Goal: Task Accomplishment & Management: Manage account settings

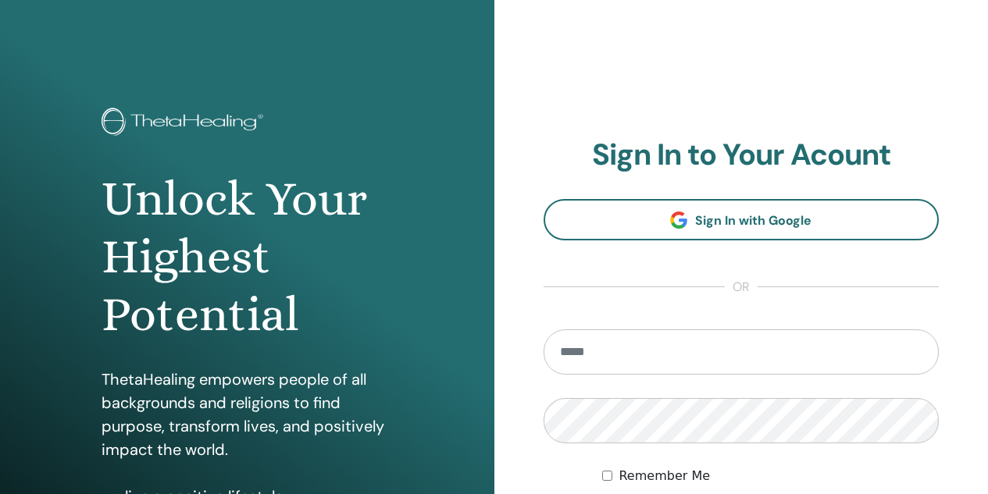
scroll to position [156, 0]
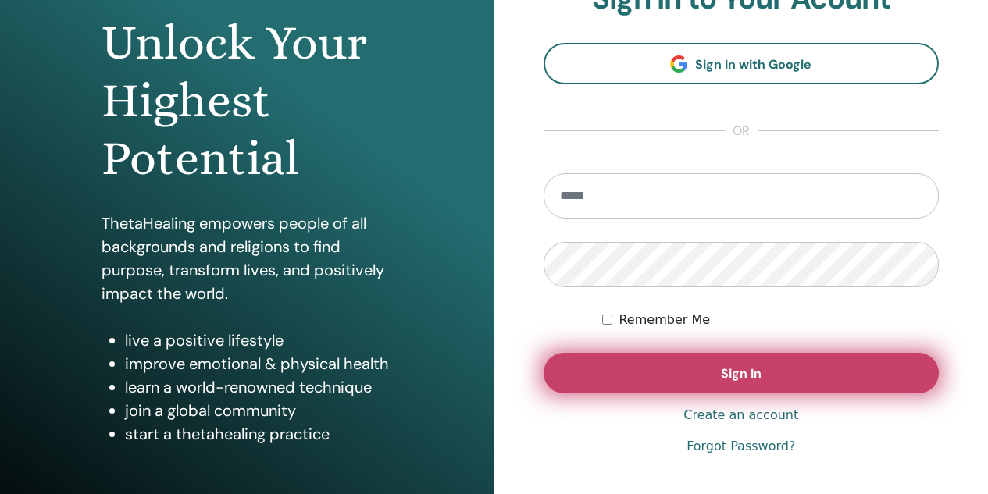
type input "**********"
click at [773, 375] on button "Sign In" at bounding box center [741, 373] width 396 height 41
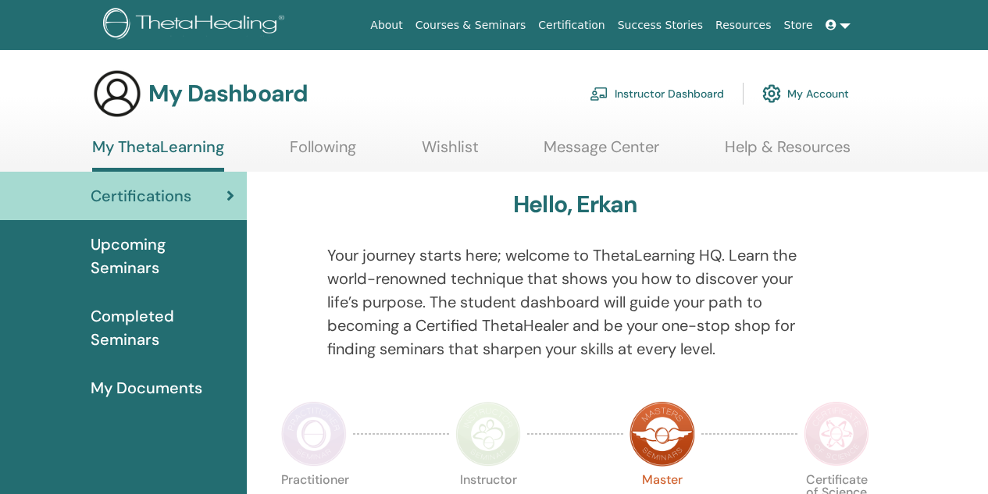
click at [674, 96] on link "Instructor Dashboard" at bounding box center [656, 94] width 134 height 34
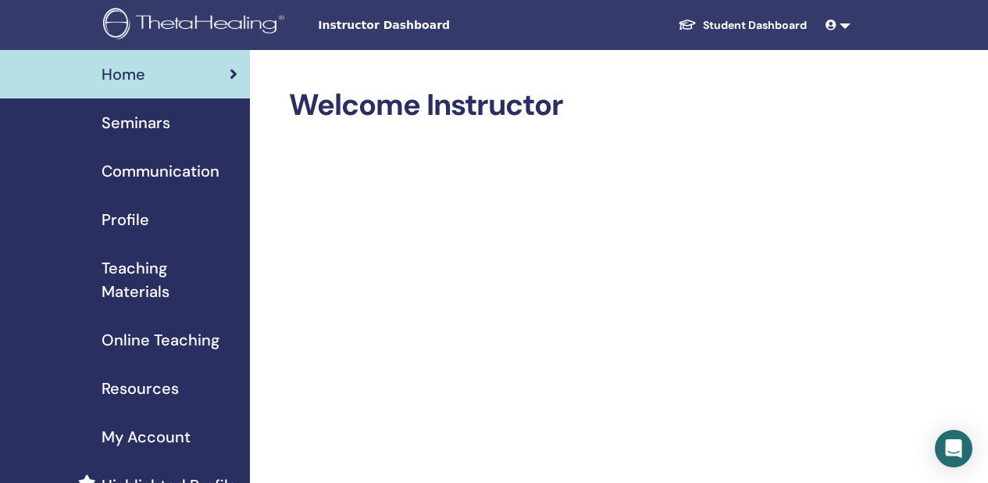
click at [137, 119] on span "Seminars" at bounding box center [136, 122] width 69 height 23
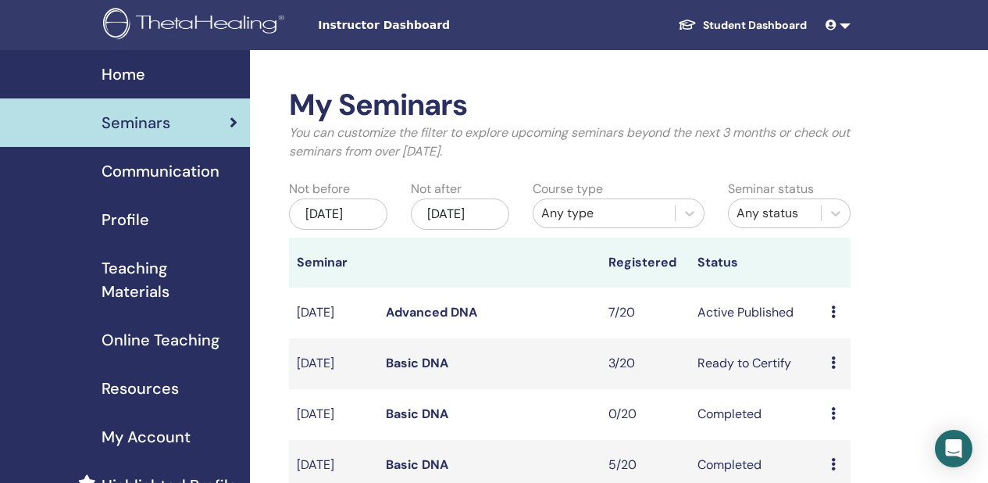
click at [447, 320] on link "Advanced DNA" at bounding box center [431, 312] width 91 height 16
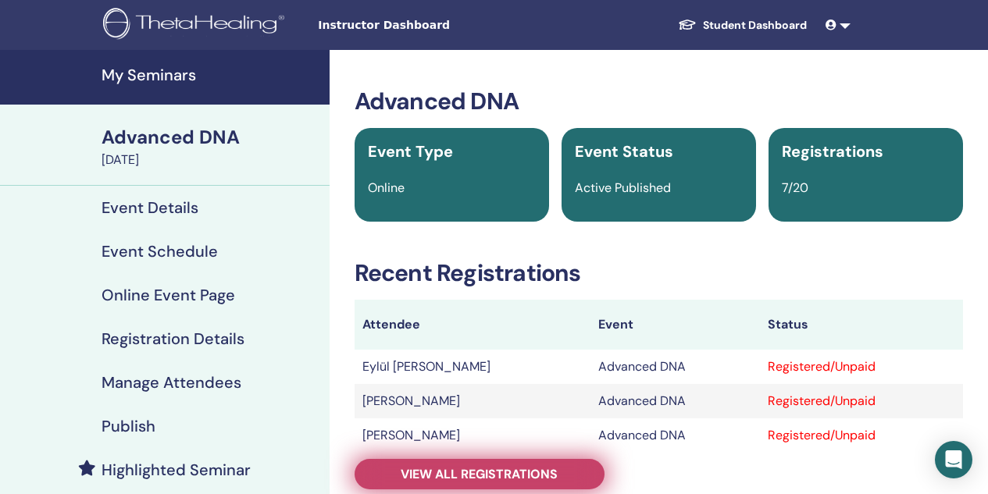
click at [558, 473] on link "View all registrations" at bounding box center [479, 474] width 250 height 30
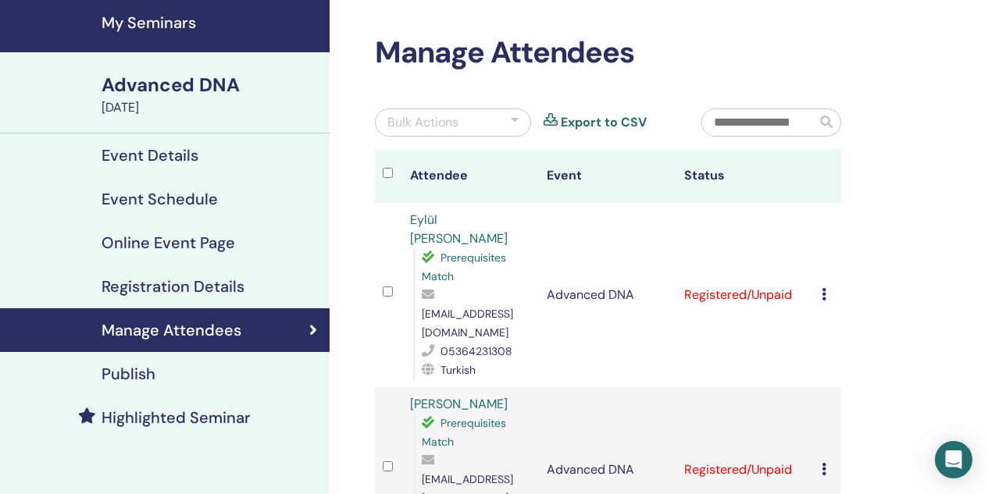
scroll to position [78, 0]
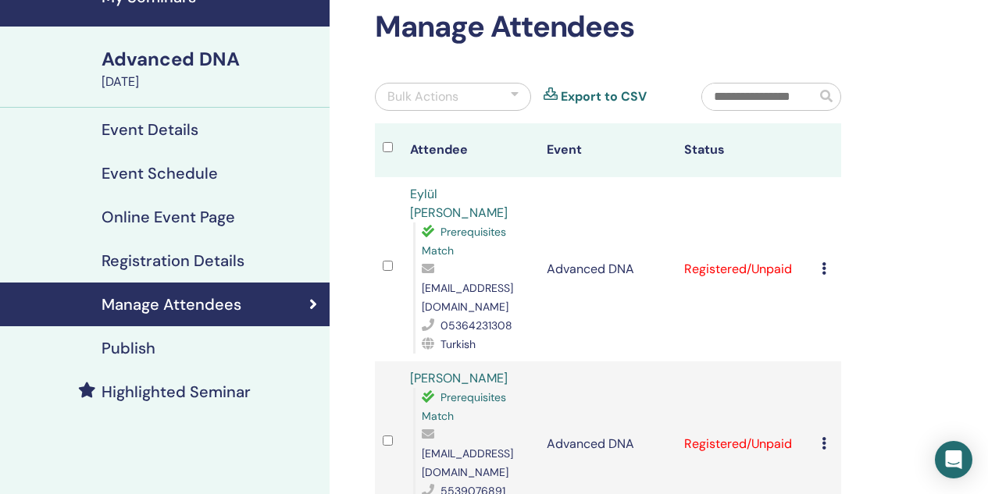
click at [824, 262] on icon at bounding box center [823, 268] width 5 height 12
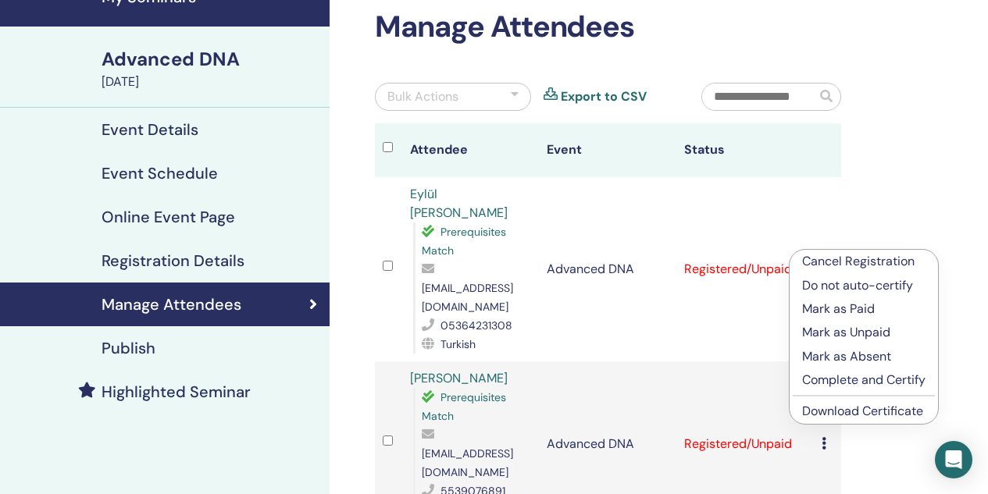
click at [830, 310] on p "Mark as Paid" at bounding box center [863, 309] width 123 height 19
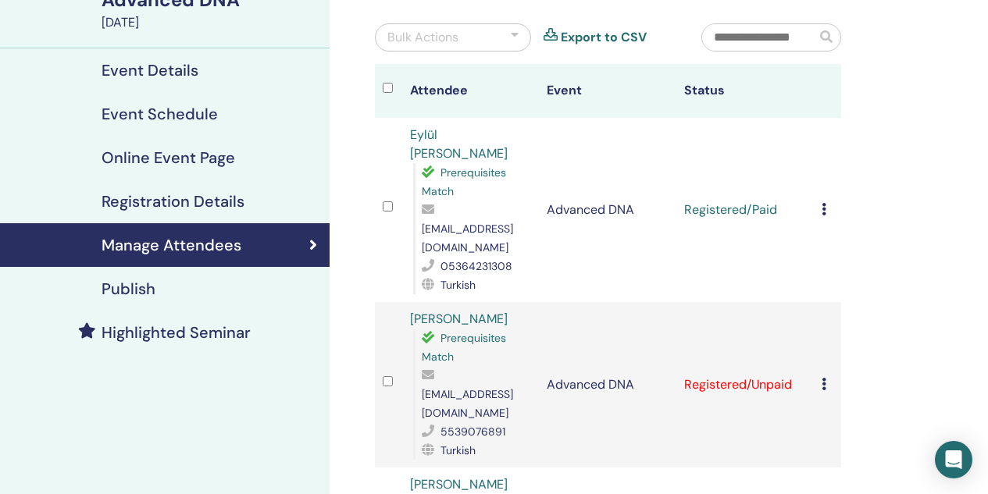
scroll to position [156, 0]
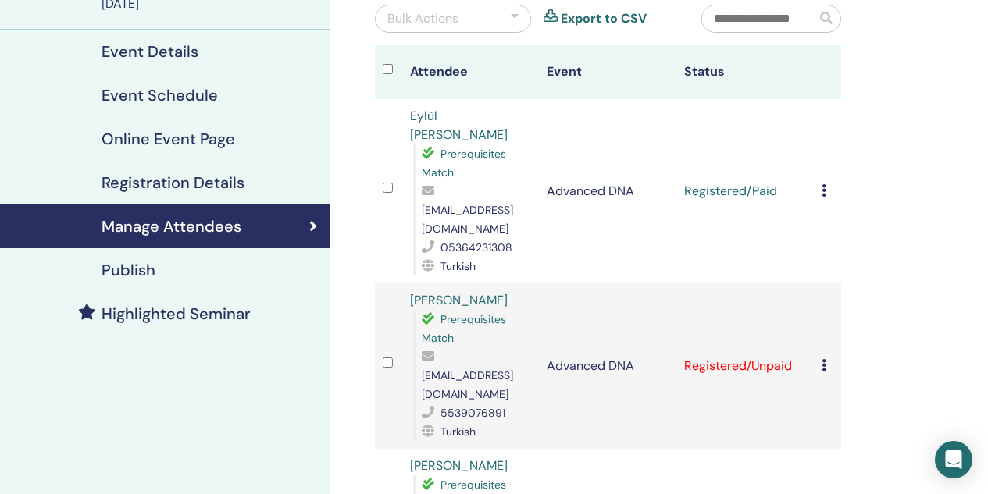
click at [825, 359] on icon at bounding box center [823, 365] width 5 height 12
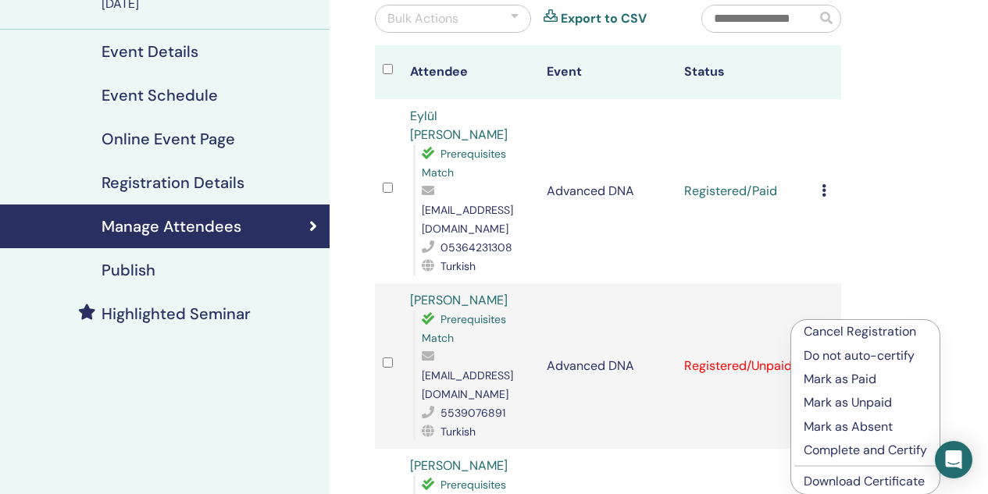
click at [832, 378] on p "Mark as Paid" at bounding box center [864, 379] width 123 height 19
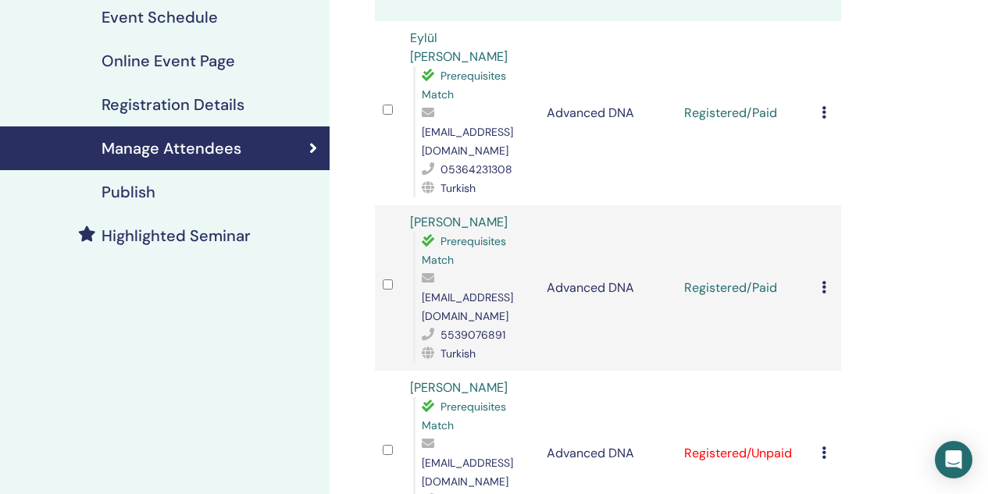
scroll to position [312, 0]
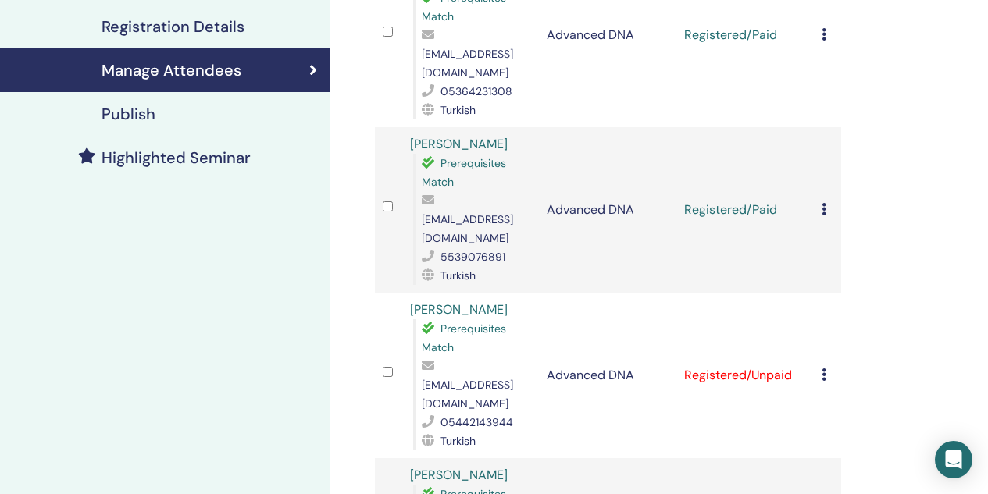
click at [823, 369] on icon at bounding box center [823, 375] width 5 height 12
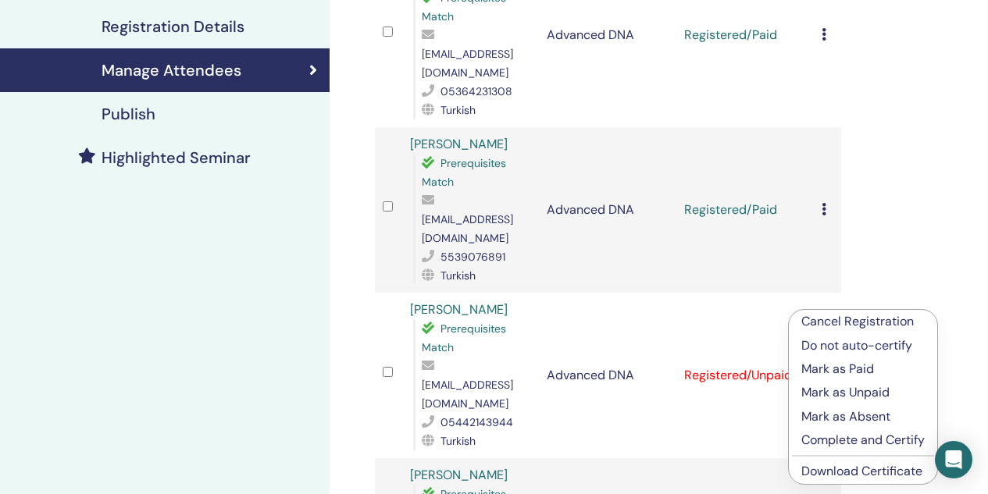
click at [830, 367] on p "Mark as Paid" at bounding box center [862, 369] width 123 height 19
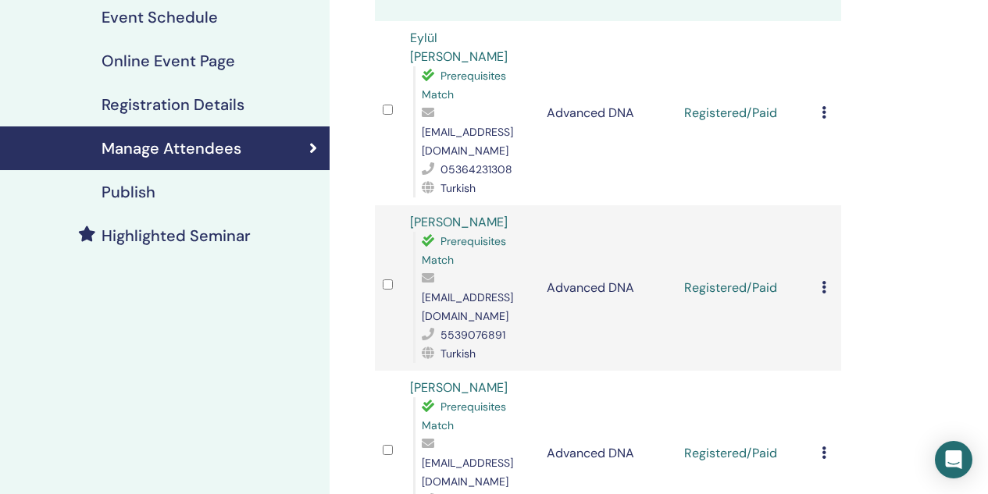
scroll to position [390, 0]
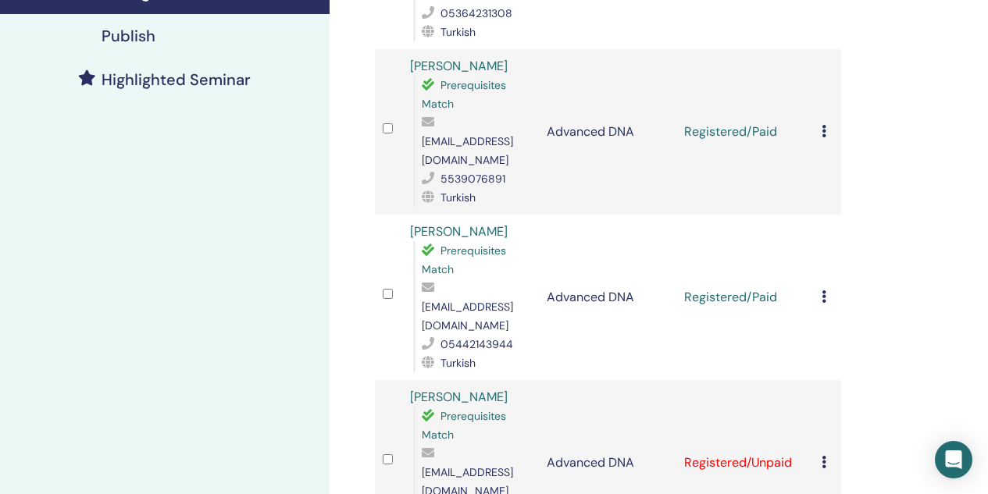
click at [824, 456] on icon at bounding box center [823, 462] width 5 height 12
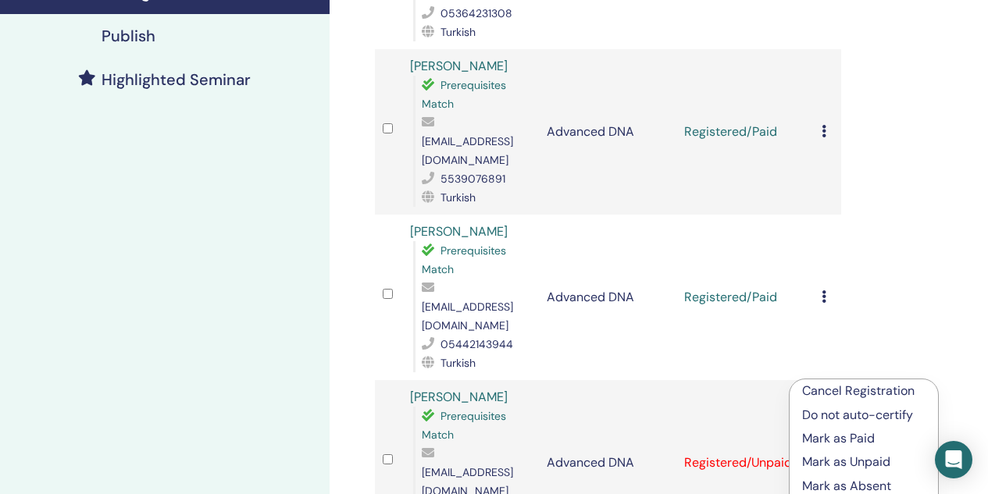
click at [828, 436] on p "Mark as Paid" at bounding box center [863, 438] width 123 height 19
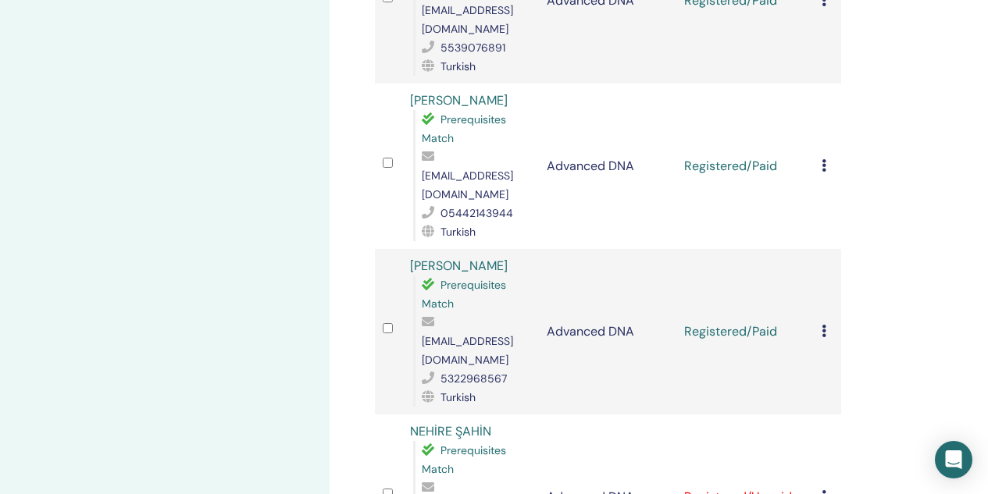
scroll to position [547, 0]
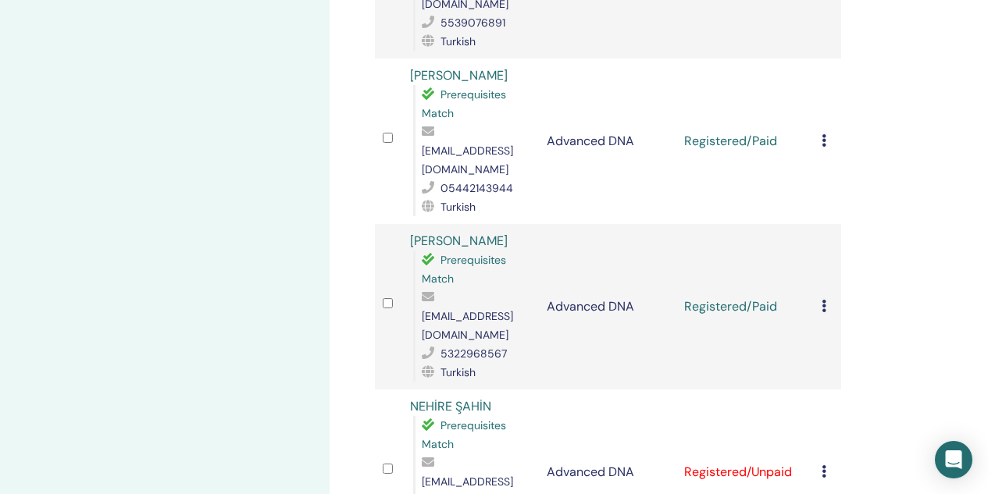
click at [825, 465] on icon at bounding box center [823, 471] width 5 height 12
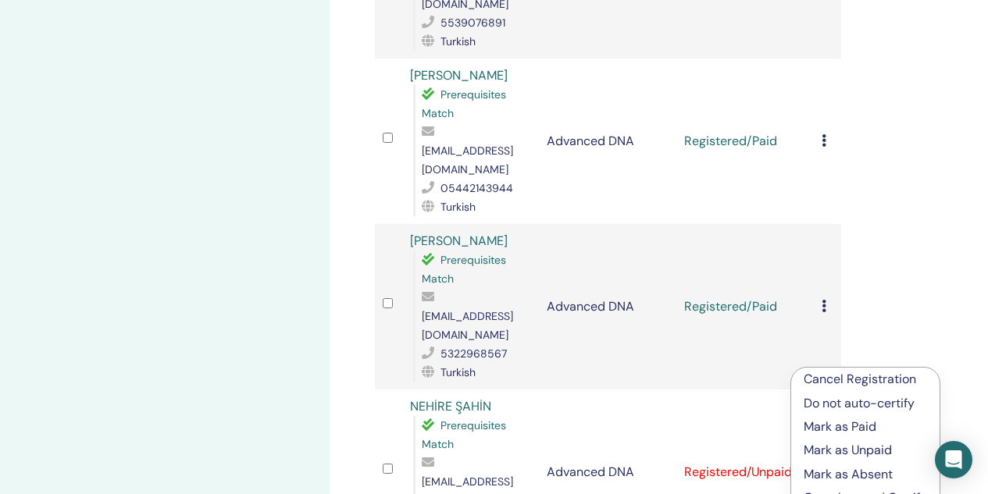
click at [826, 427] on p "Mark as Paid" at bounding box center [864, 427] width 123 height 19
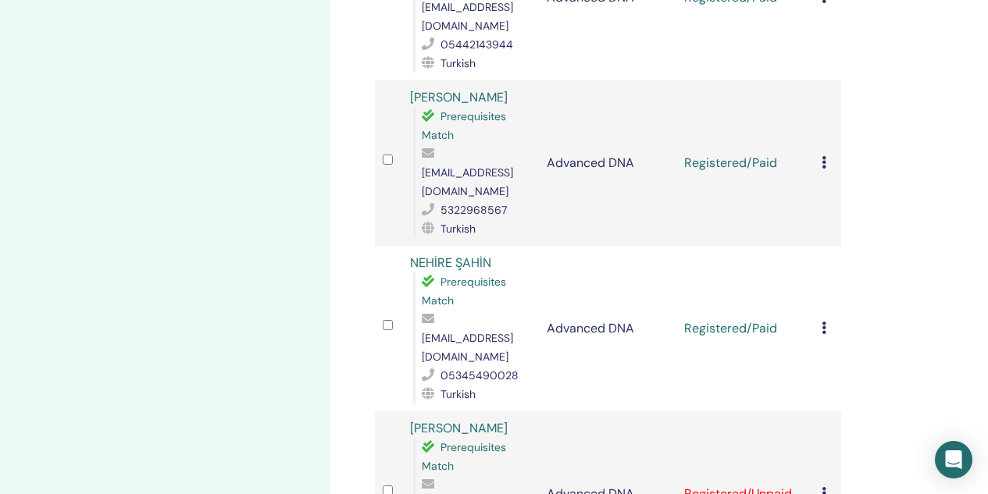
scroll to position [781, 0]
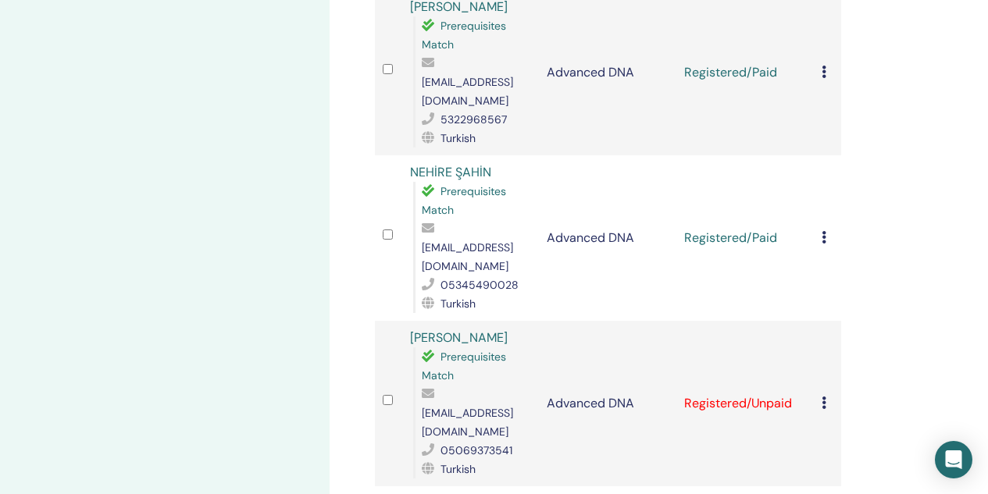
click at [824, 397] on icon at bounding box center [823, 403] width 5 height 12
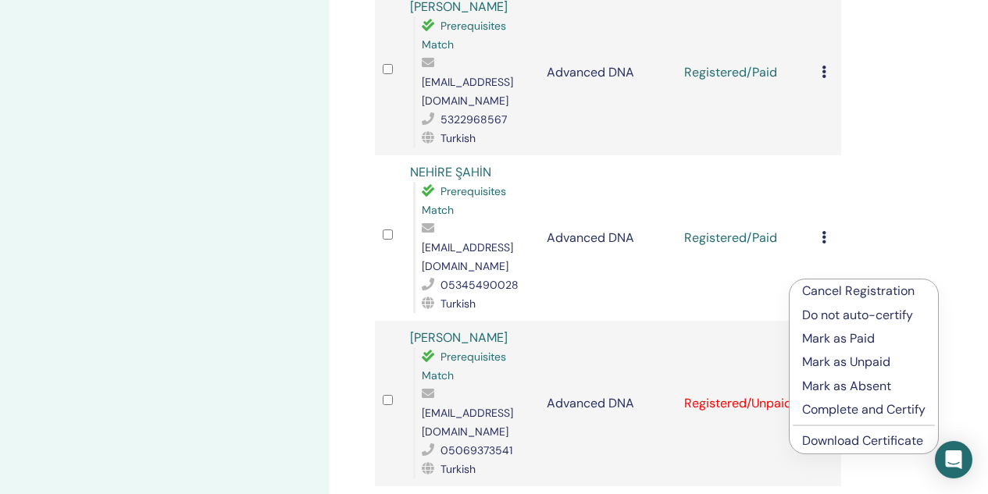
click at [822, 337] on p "Mark as Paid" at bounding box center [863, 338] width 123 height 19
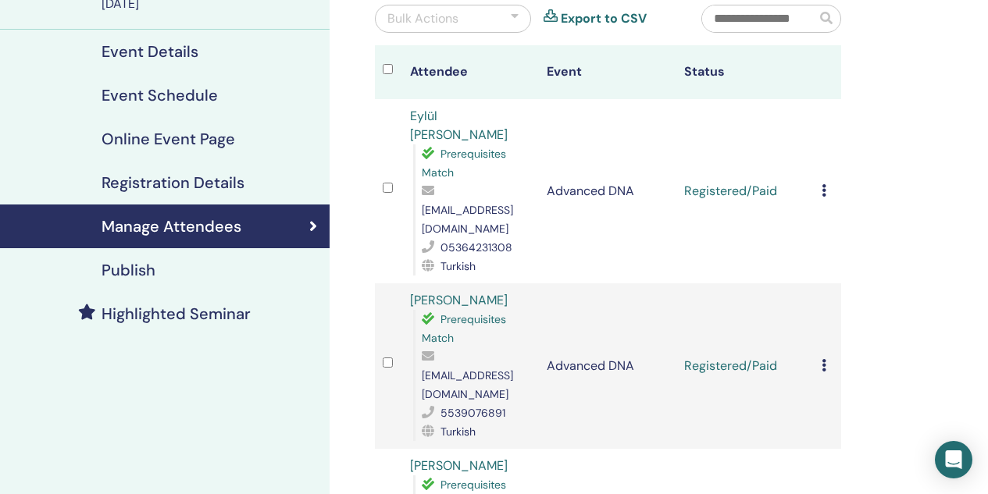
scroll to position [234, 0]
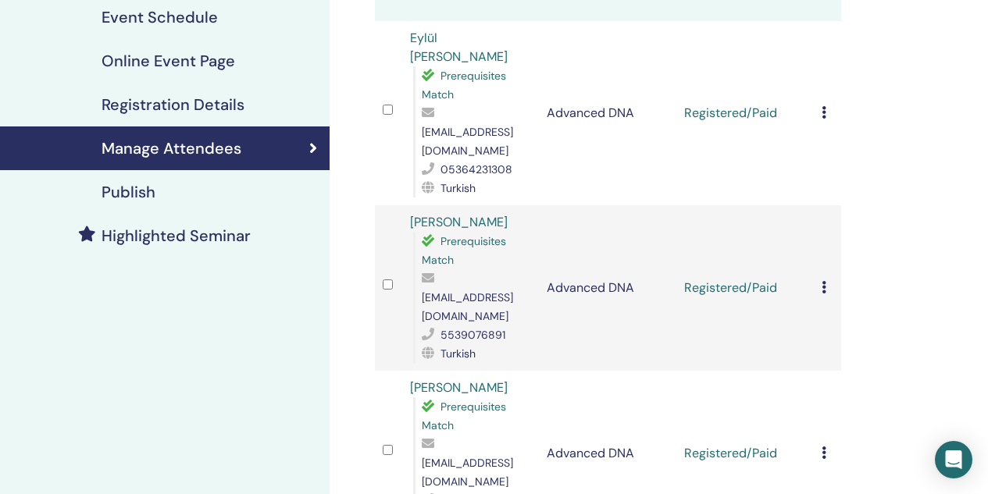
click at [825, 106] on icon at bounding box center [823, 112] width 5 height 12
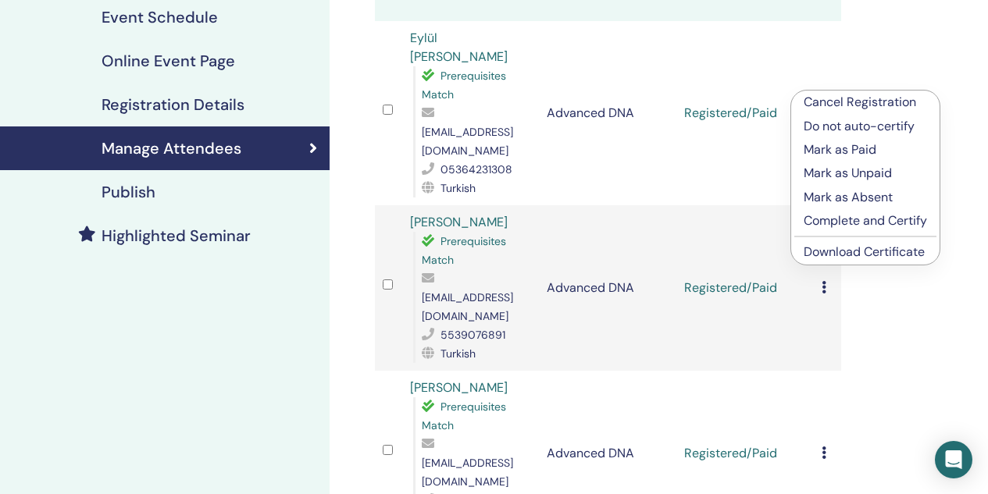
click at [835, 216] on p "Complete and Certify" at bounding box center [864, 221] width 123 height 19
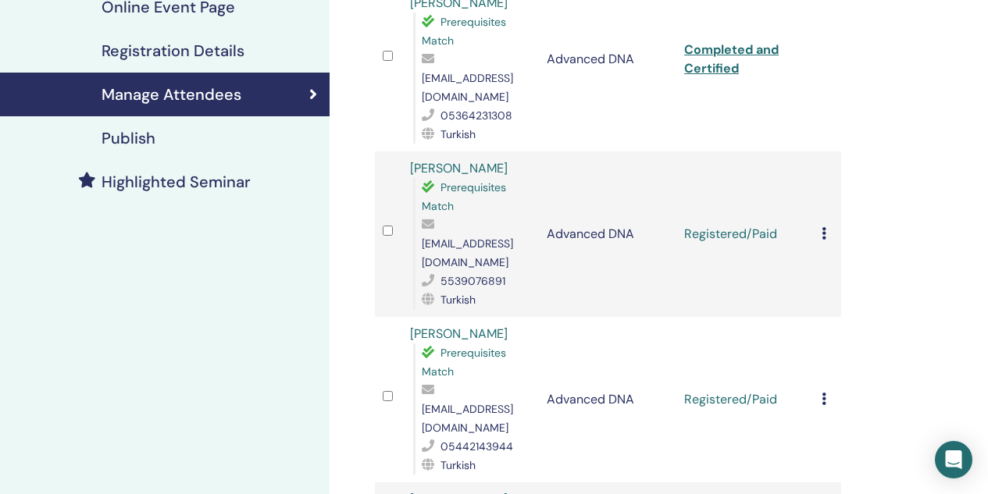
scroll to position [312, 0]
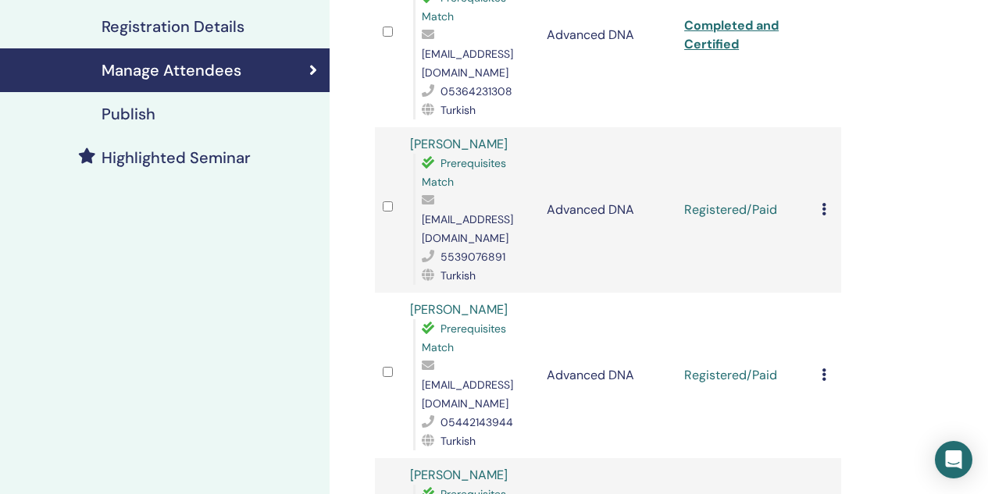
click at [824, 203] on icon at bounding box center [823, 209] width 5 height 12
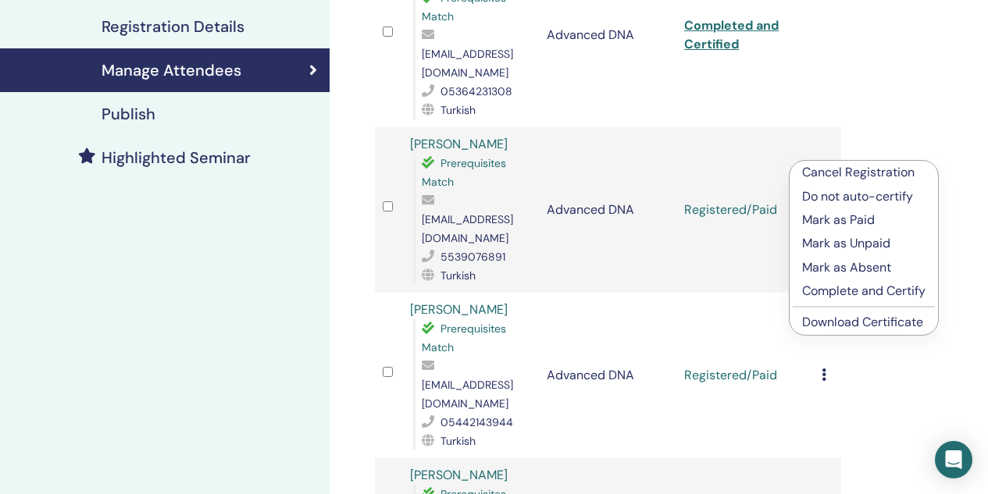
click at [842, 294] on p "Complete and Certify" at bounding box center [863, 291] width 123 height 19
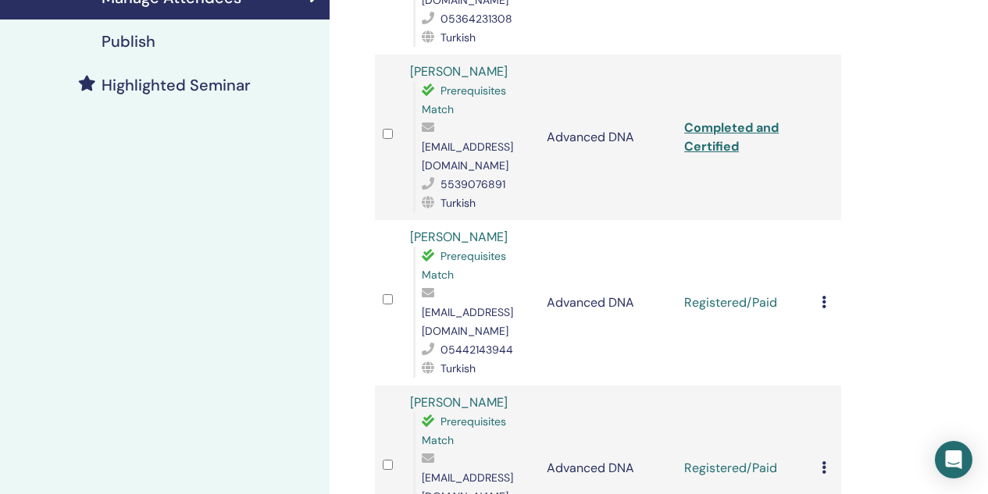
scroll to position [390, 0]
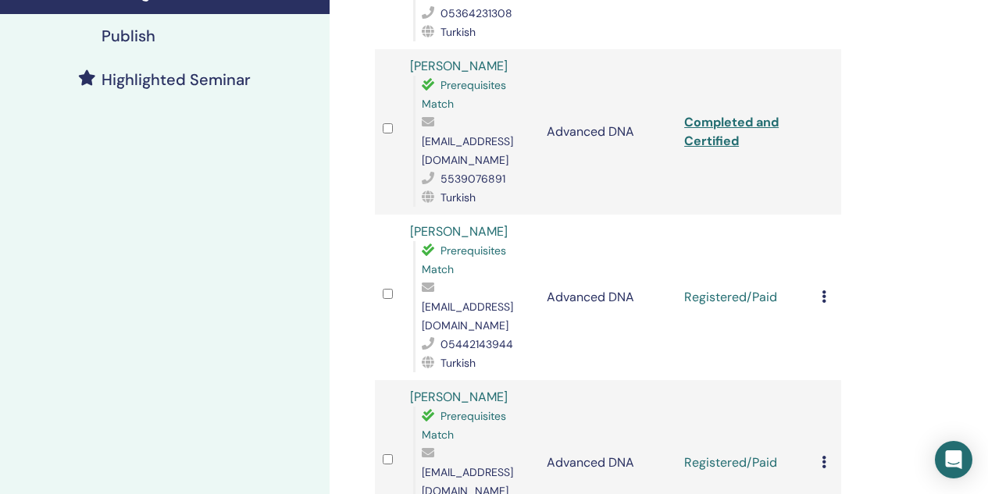
click at [819, 226] on td "Cancel Registration Do not auto-certify Mark as Paid Mark as Unpaid Mark as Abs…" at bounding box center [827, 298] width 27 height 166
click at [823, 290] on icon at bounding box center [823, 296] width 5 height 12
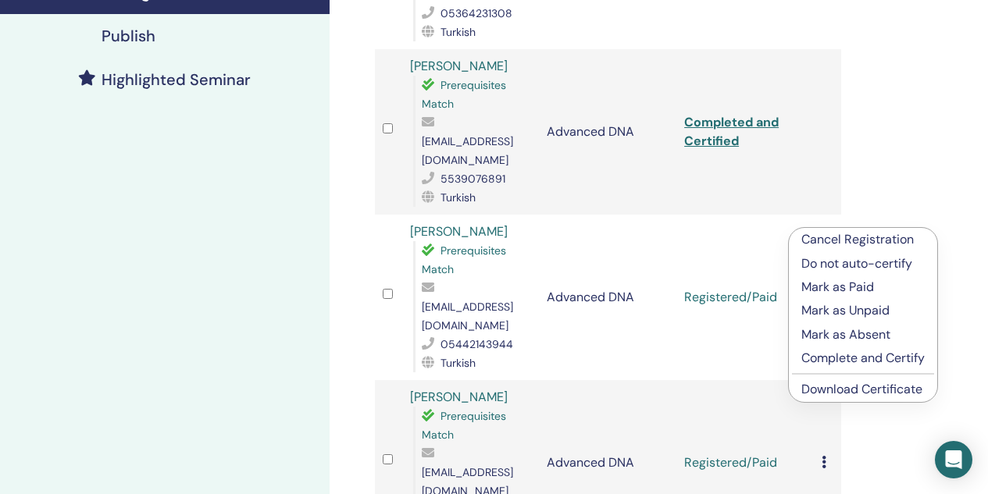
click at [830, 356] on p "Complete and Certify" at bounding box center [862, 358] width 123 height 19
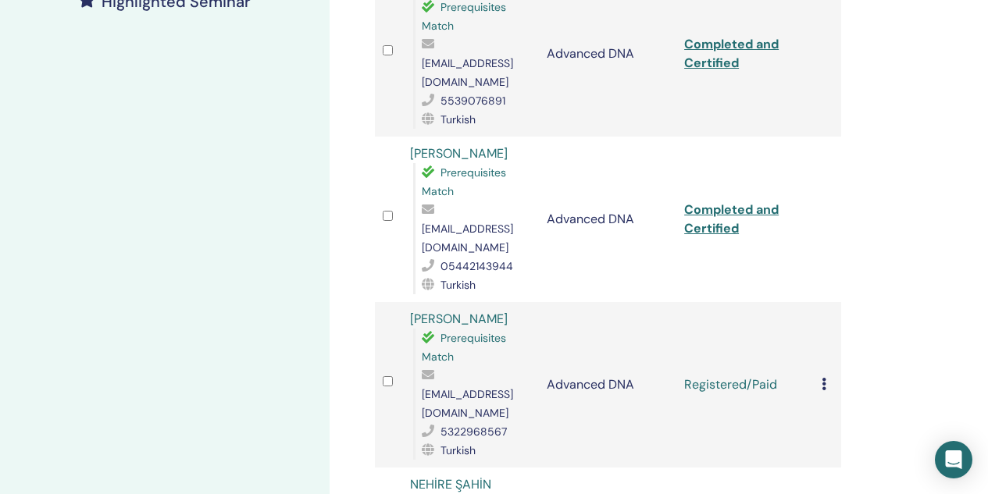
scroll to position [547, 0]
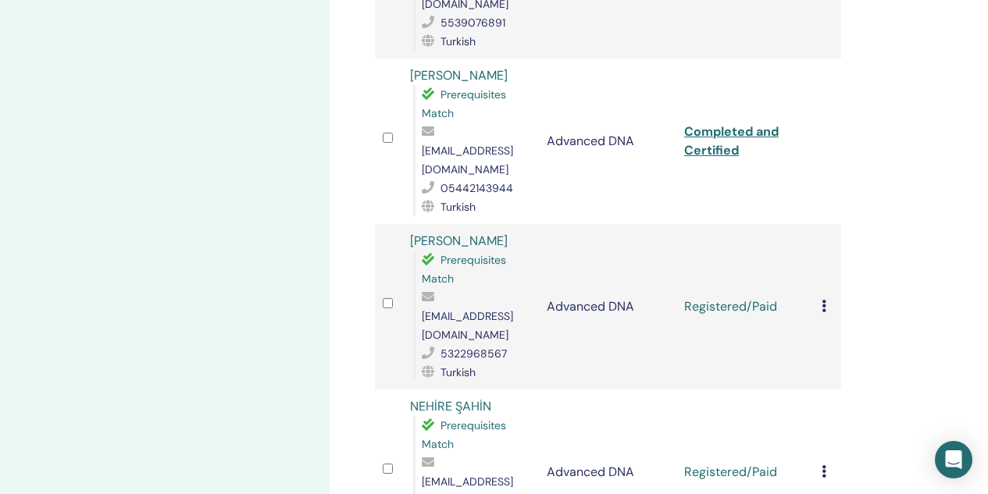
click at [823, 300] on icon at bounding box center [823, 306] width 5 height 12
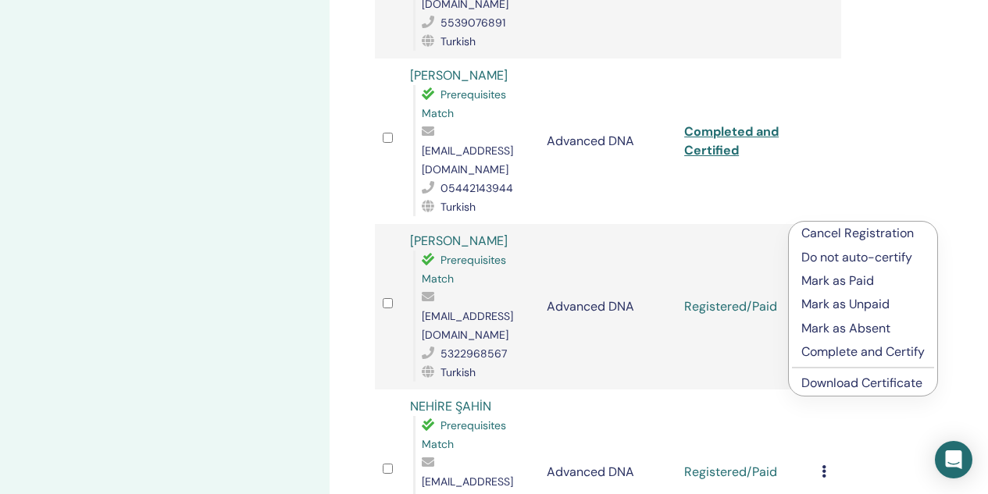
click at [841, 350] on p "Complete and Certify" at bounding box center [862, 352] width 123 height 19
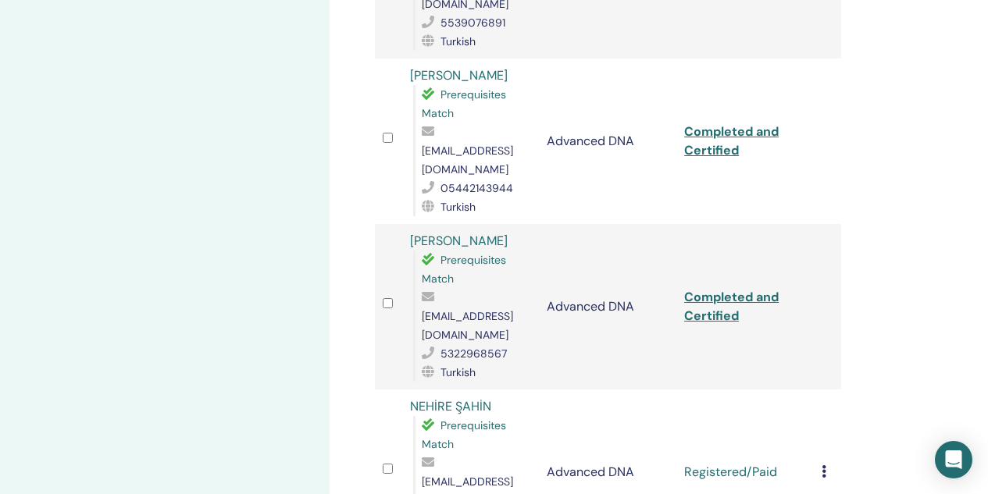
scroll to position [625, 0]
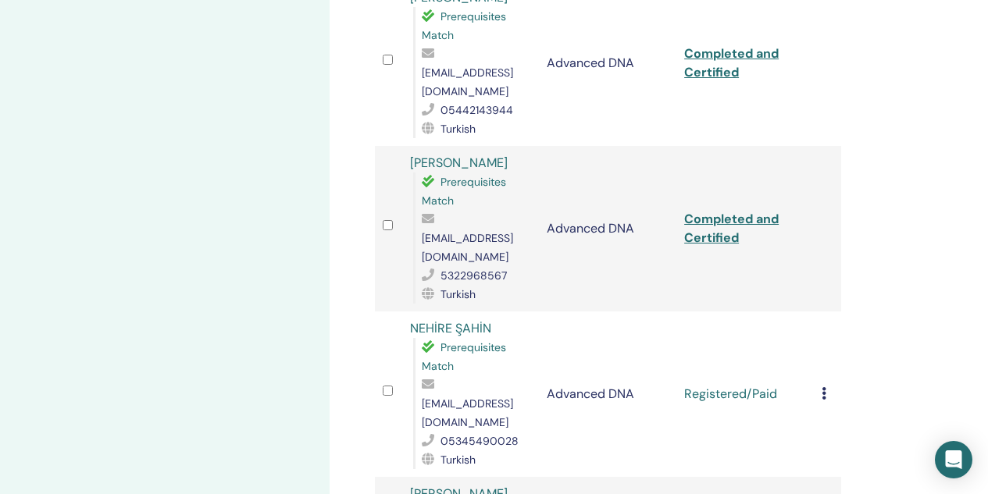
click at [824, 387] on icon at bounding box center [823, 393] width 5 height 12
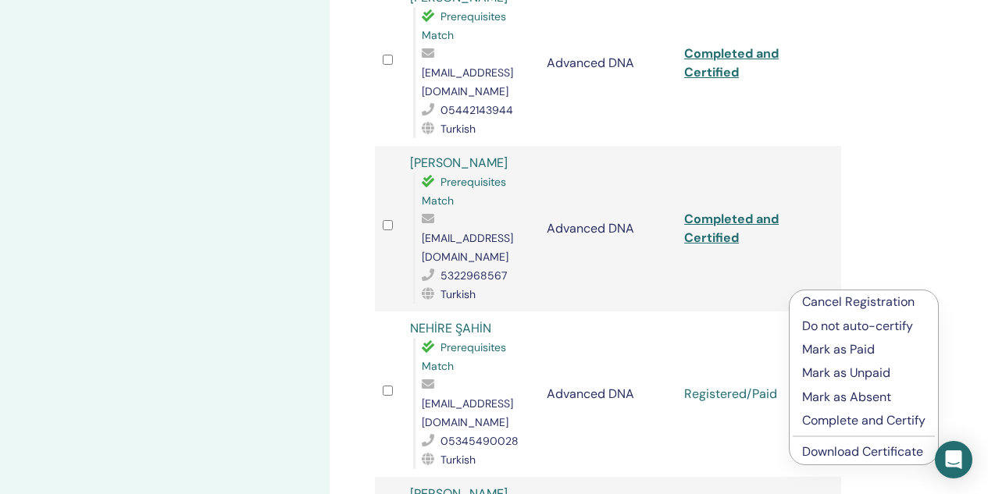
click at [837, 420] on p "Complete and Certify" at bounding box center [863, 420] width 123 height 19
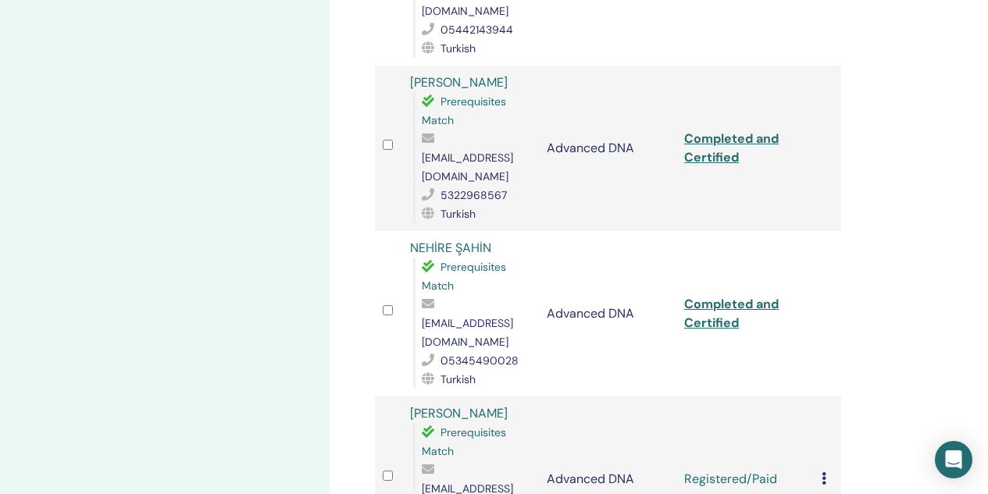
scroll to position [840, 0]
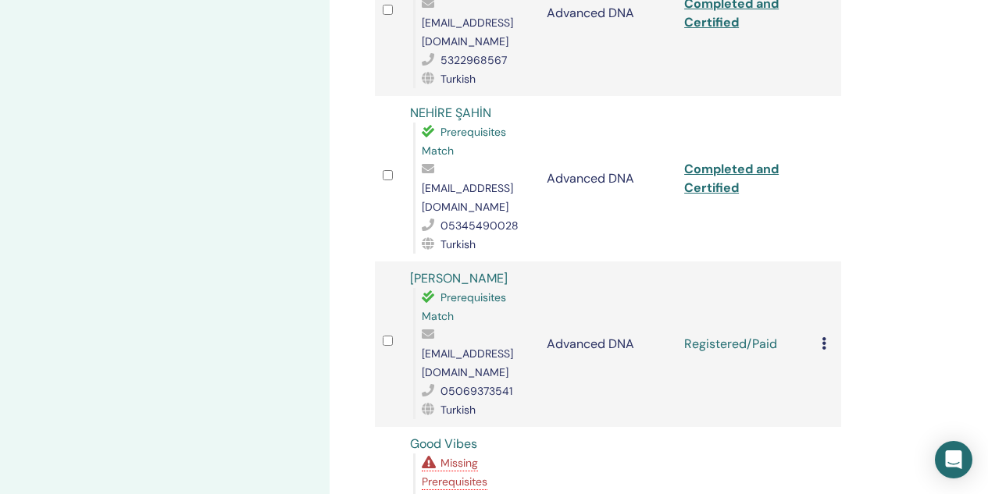
click at [821, 337] on icon at bounding box center [823, 343] width 5 height 12
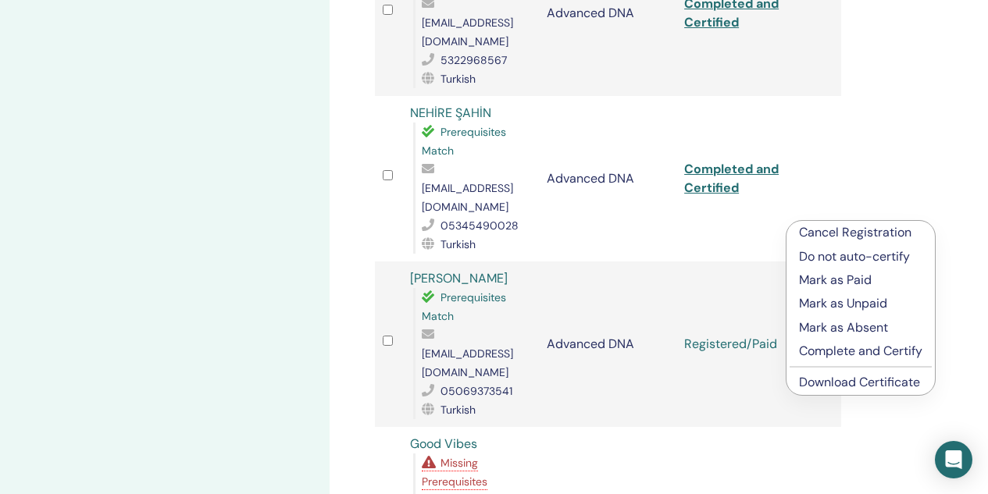
click at [831, 348] on p "Complete and Certify" at bounding box center [860, 351] width 123 height 19
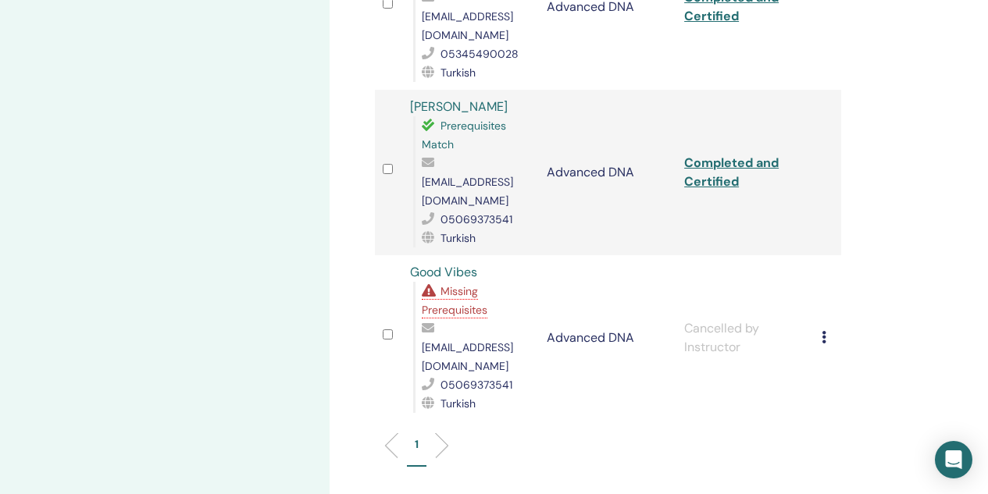
scroll to position [1015, 0]
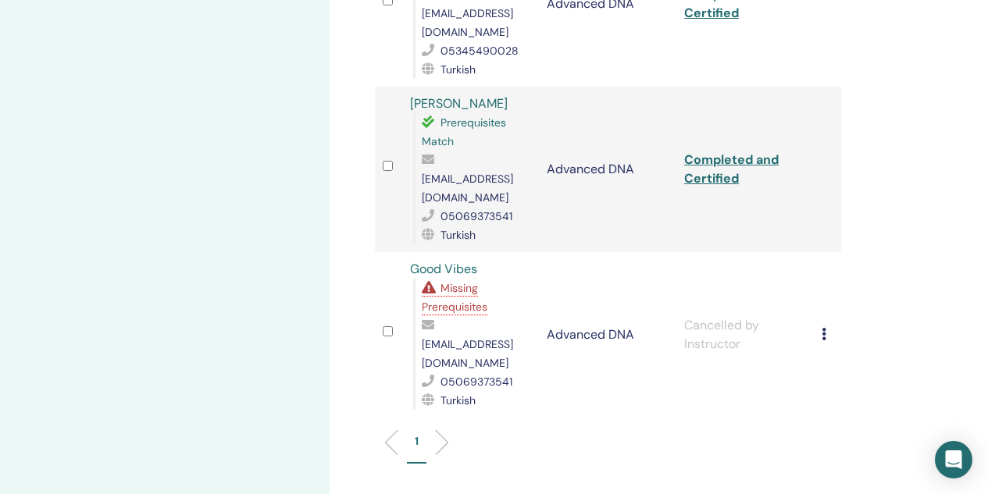
click at [823, 328] on icon at bounding box center [823, 334] width 5 height 12
click at [825, 328] on icon at bounding box center [823, 334] width 5 height 12
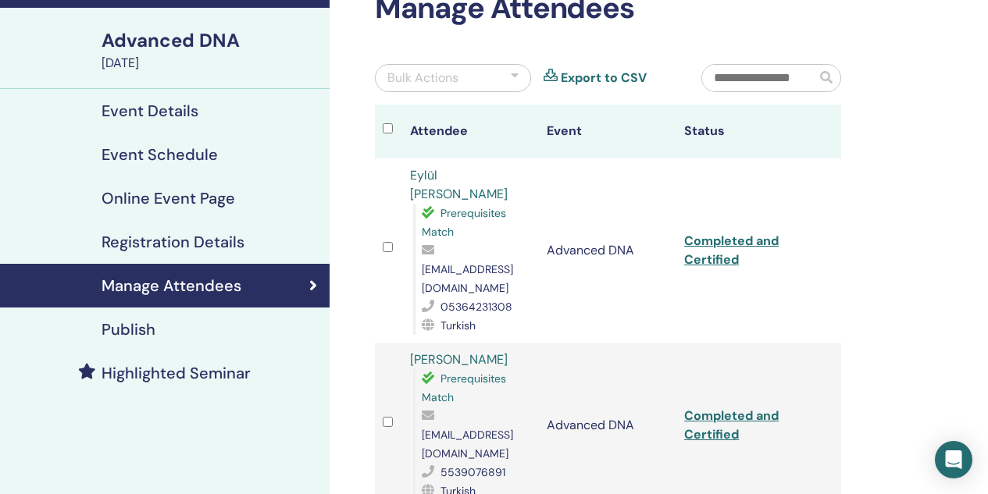
scroll to position [14, 0]
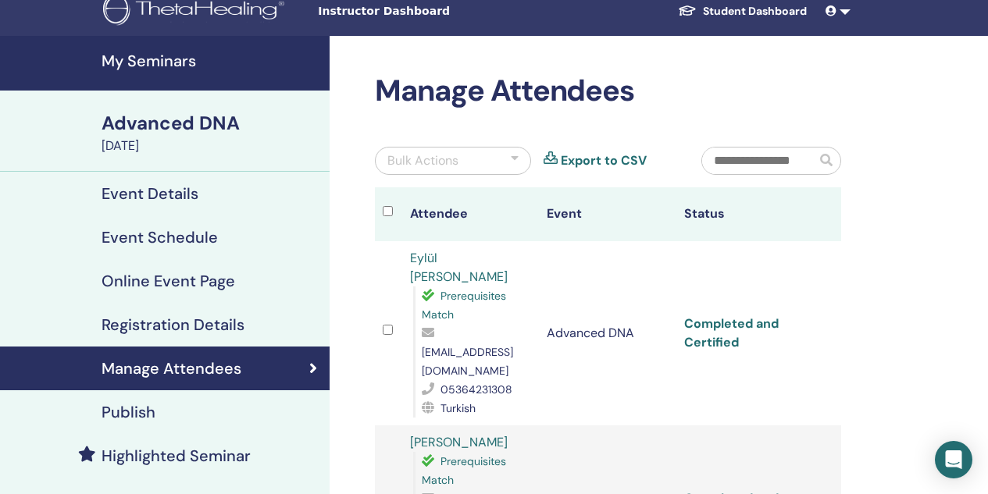
click at [705, 321] on link "Completed and Certified" at bounding box center [731, 332] width 94 height 35
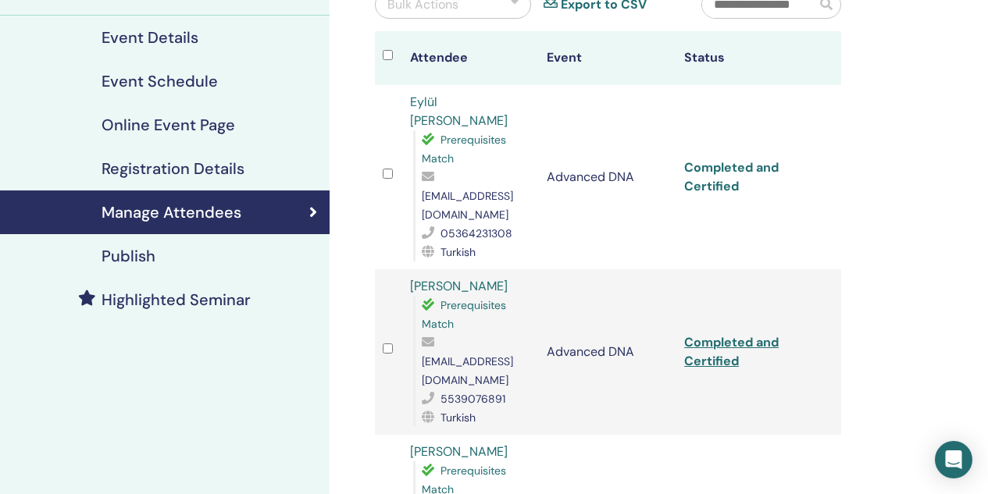
scroll to position [248, 0]
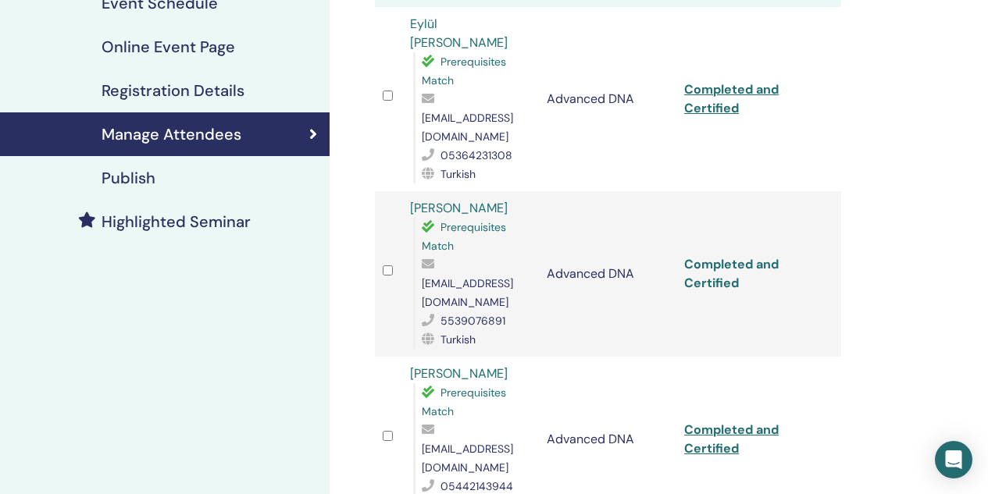
click at [721, 256] on link "Completed and Certified" at bounding box center [731, 273] width 94 height 35
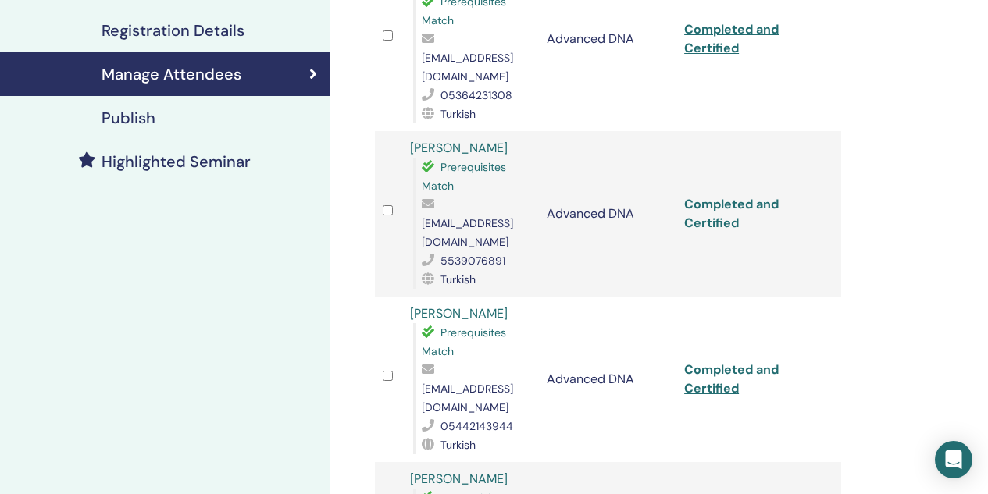
scroll to position [404, 0]
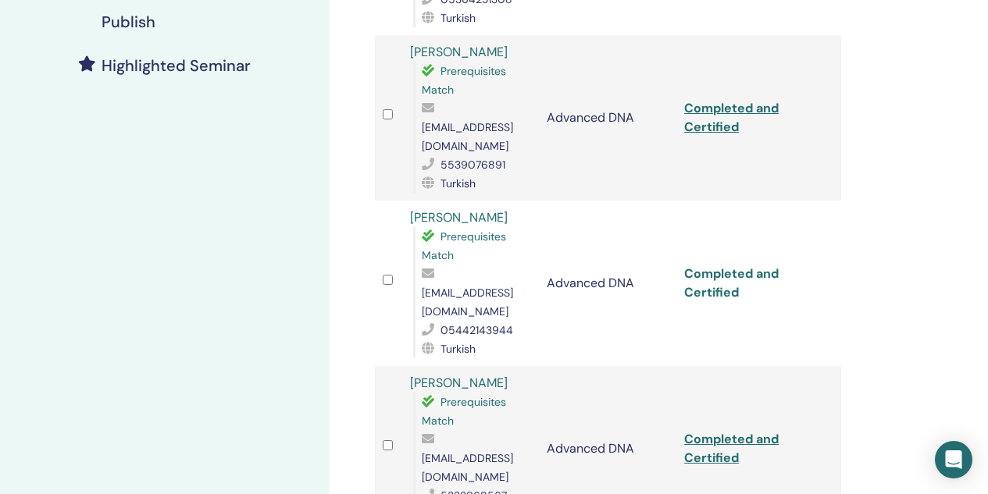
click at [718, 265] on link "Completed and Certified" at bounding box center [731, 282] width 94 height 35
click at [718, 431] on link "Completed and Certified" at bounding box center [731, 448] width 94 height 35
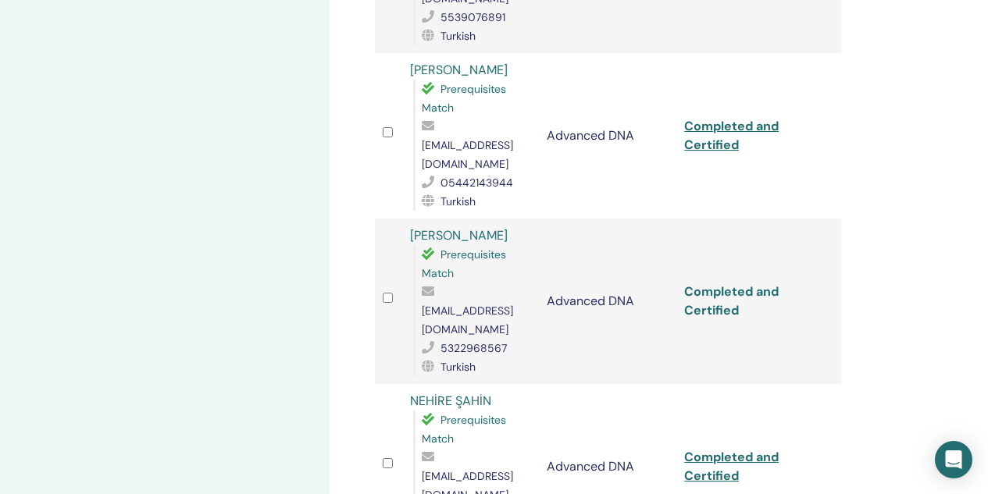
scroll to position [561, 0]
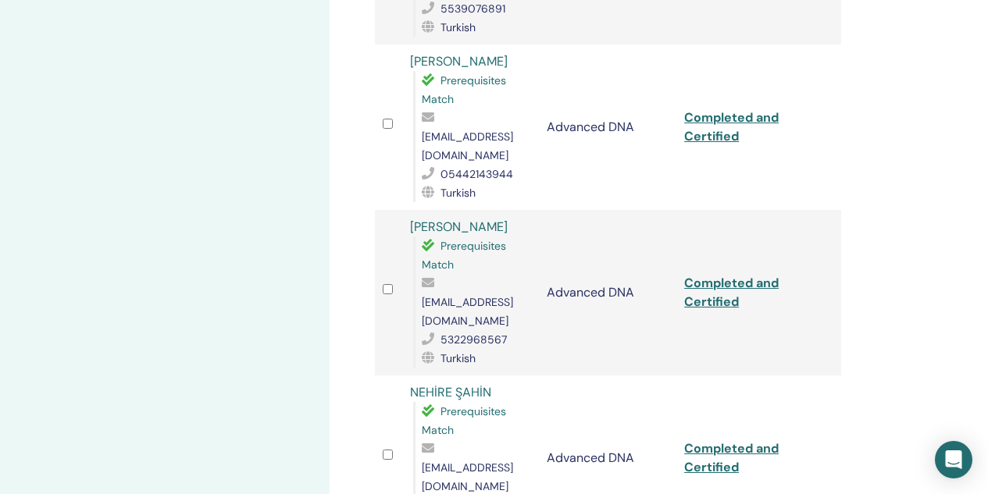
click at [713, 376] on td "Completed and Certified" at bounding box center [744, 459] width 137 height 166
click at [711, 440] on link "Completed and Certified" at bounding box center [731, 457] width 94 height 35
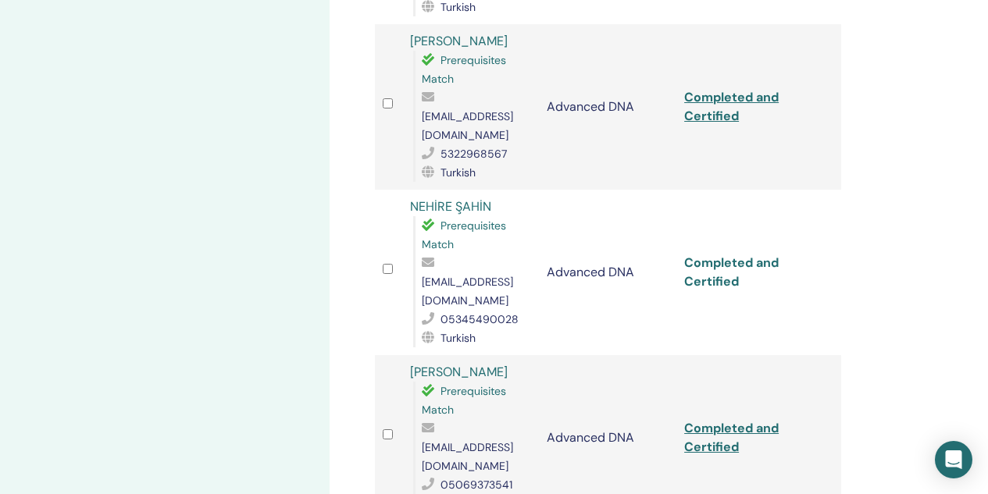
scroll to position [795, 0]
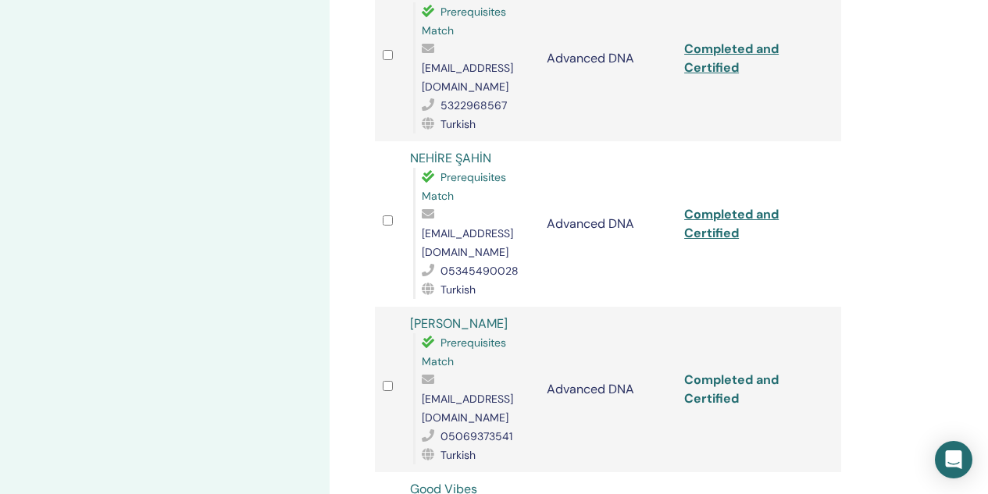
click at [723, 372] on link "Completed and Certified" at bounding box center [731, 389] width 94 height 35
click at [707, 372] on link "Completed and Certified" at bounding box center [731, 389] width 94 height 35
